Goal: Transaction & Acquisition: Purchase product/service

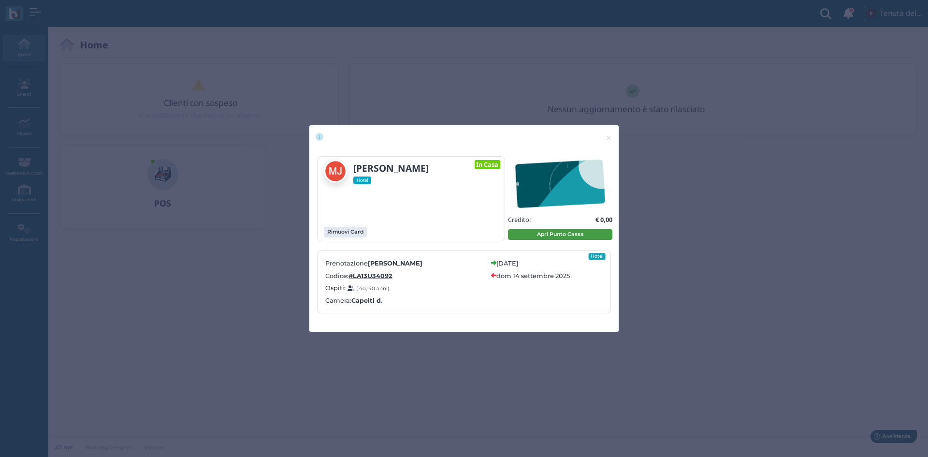
click at [565, 233] on button "Apri Punto Cassa" at bounding box center [560, 234] width 104 height 11
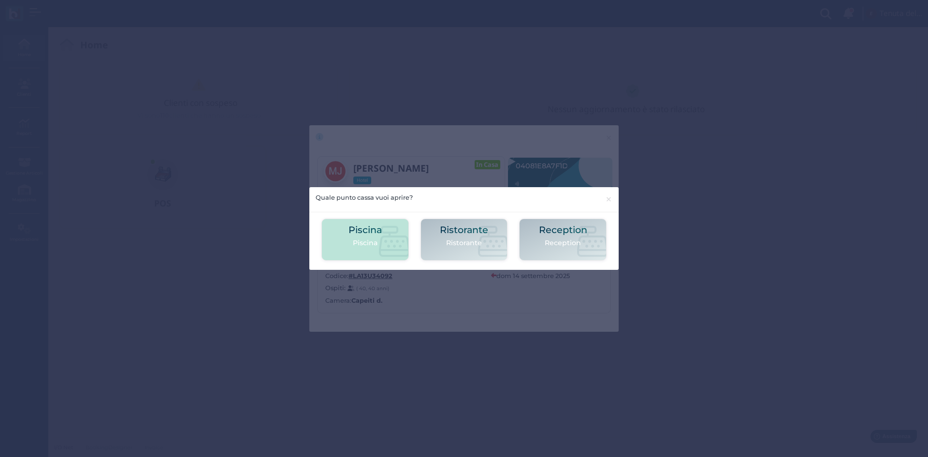
click at [382, 240] on icon at bounding box center [394, 241] width 31 height 31
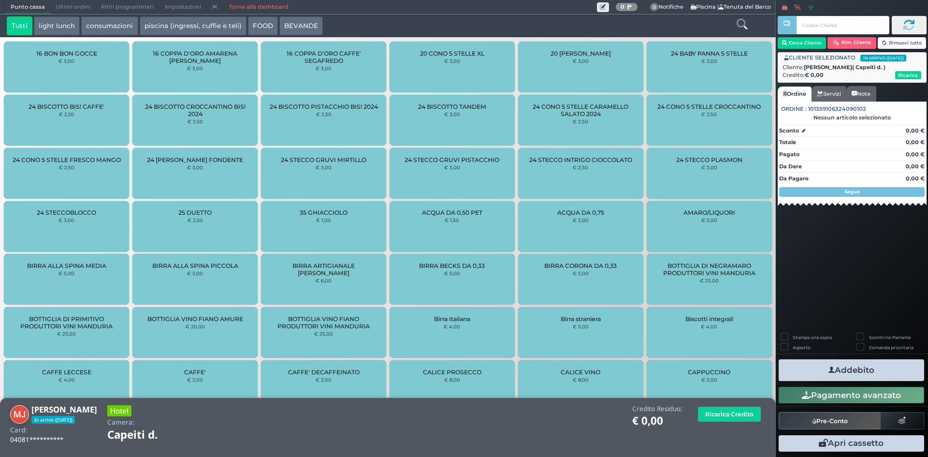
click at [746, 22] on icon at bounding box center [742, 24] width 11 height 11
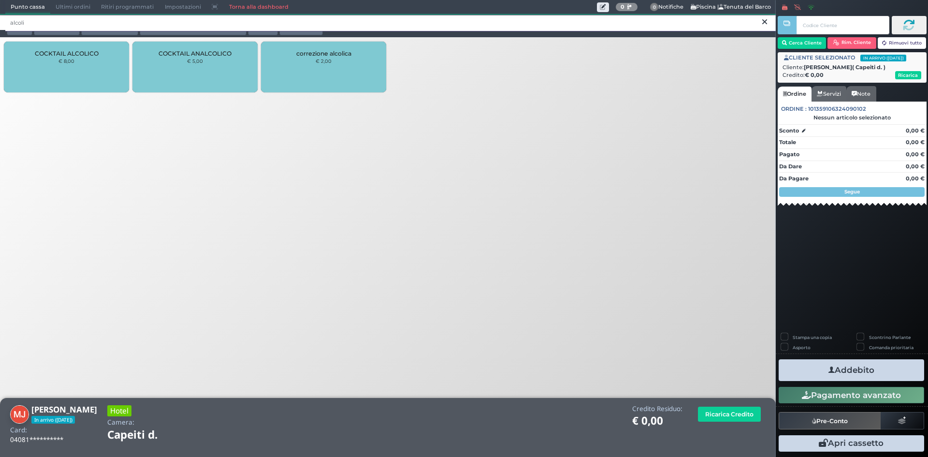
type input "alcoli"
click at [83, 61] on div "COCKTAIL ALCOLICO € 8,00" at bounding box center [66, 67] width 125 height 51
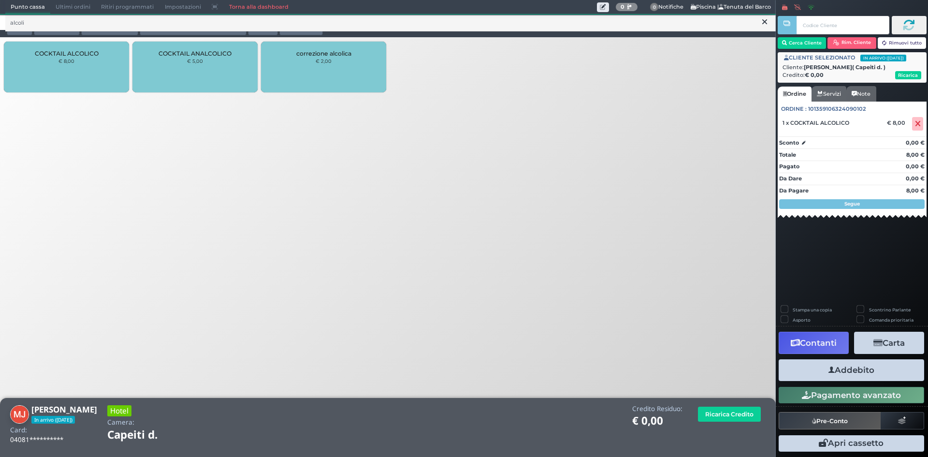
click at [84, 64] on div "COCKTAIL ALCOLICO € 8,00" at bounding box center [66, 67] width 125 height 51
click at [856, 368] on button "Addebito" at bounding box center [851, 370] width 145 height 22
